Goal: Task Accomplishment & Management: Manage account settings

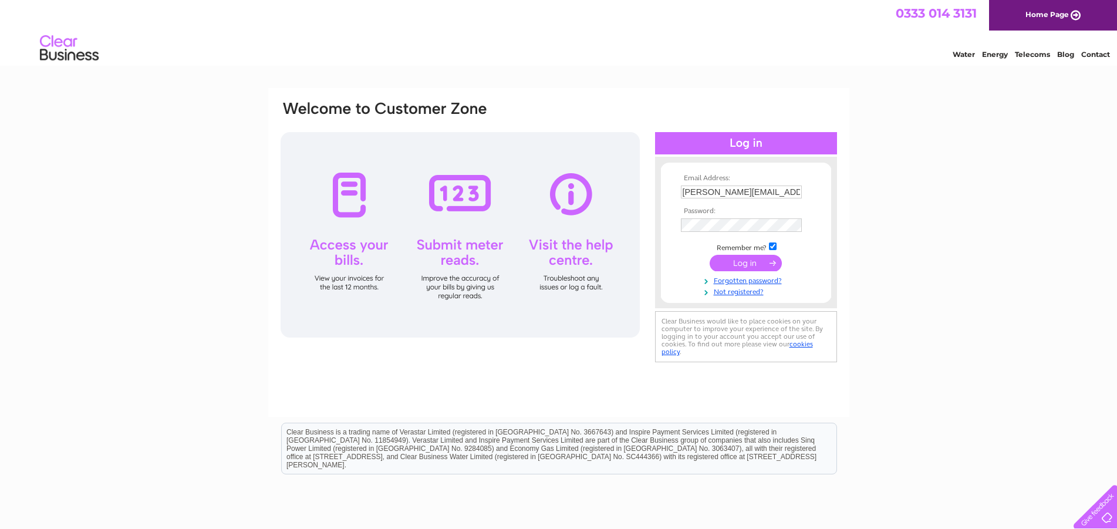
click at [739, 263] on input "submit" at bounding box center [746, 263] width 72 height 16
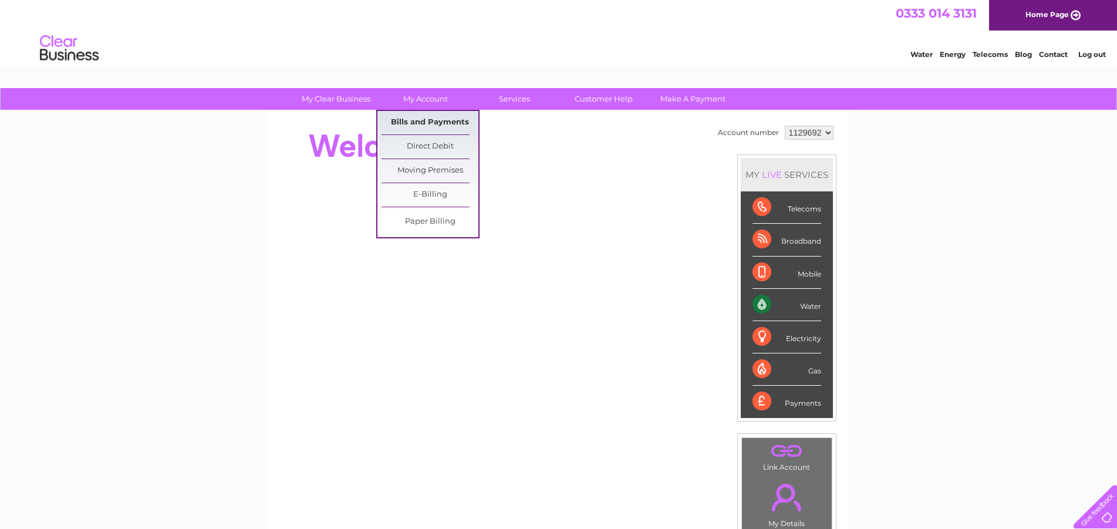
click at [421, 122] on link "Bills and Payments" at bounding box center [430, 122] width 97 height 23
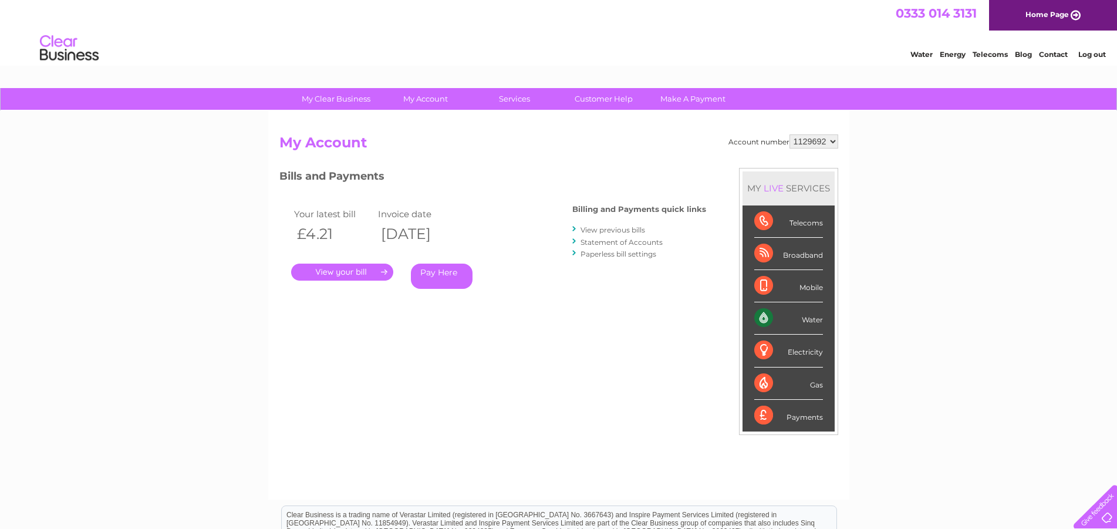
click at [338, 270] on link "." at bounding box center [342, 272] width 102 height 17
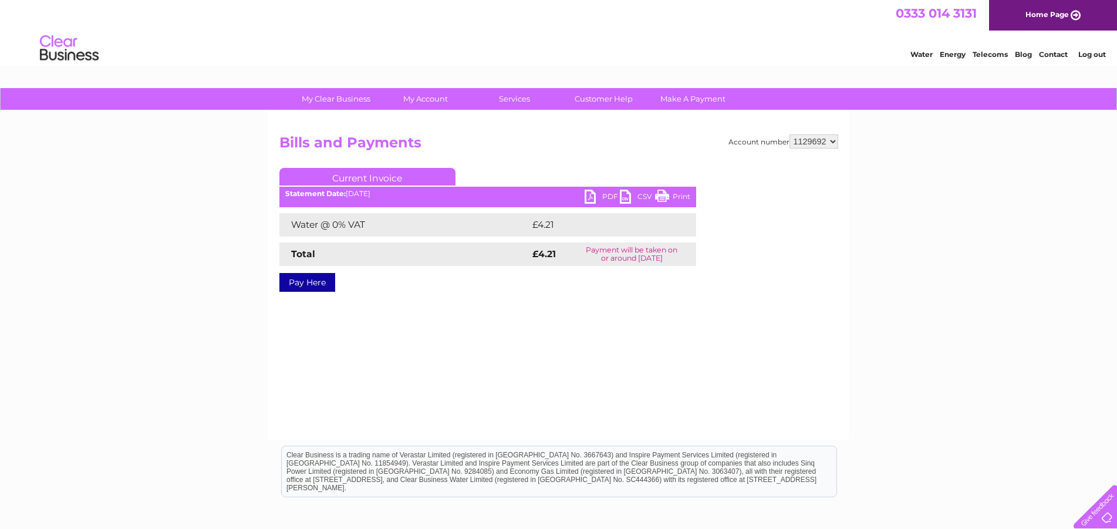
click at [602, 194] on link "PDF" at bounding box center [602, 198] width 35 height 17
